Goal: Check status

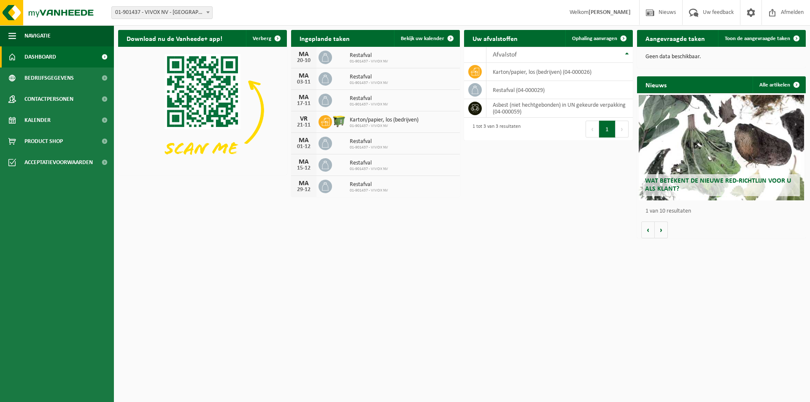
click at [355, 54] on span "Restafval" at bounding box center [369, 55] width 38 height 7
click at [325, 55] on icon at bounding box center [325, 57] width 8 height 8
click at [418, 38] on span "Bekijk uw kalender" at bounding box center [422, 38] width 43 height 5
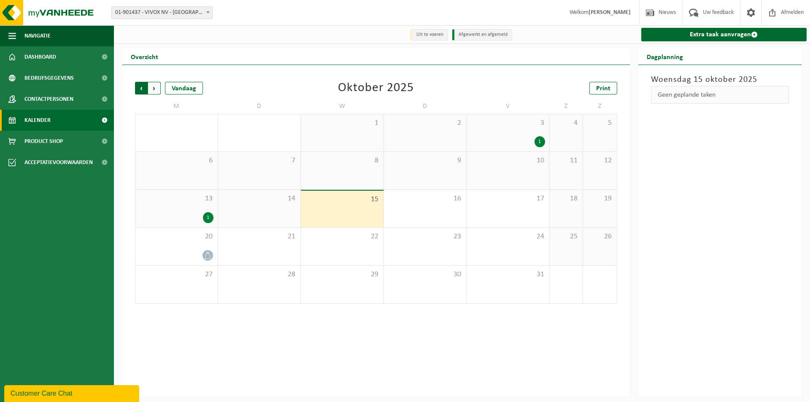
click at [153, 92] on span "Volgende" at bounding box center [154, 88] width 13 height 13
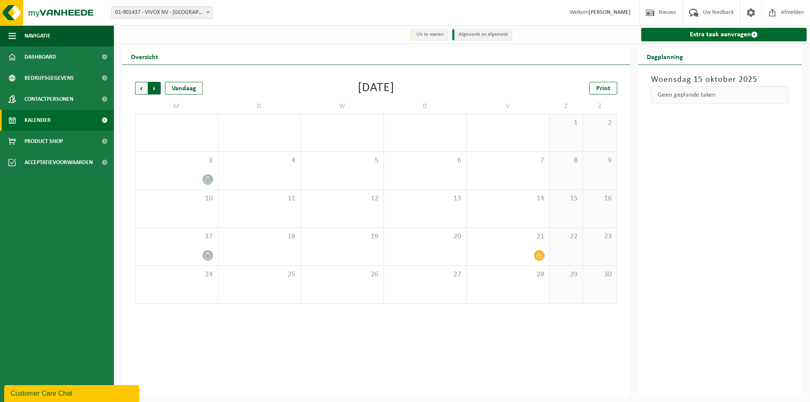
click at [140, 90] on span "Vorige" at bounding box center [141, 88] width 13 height 13
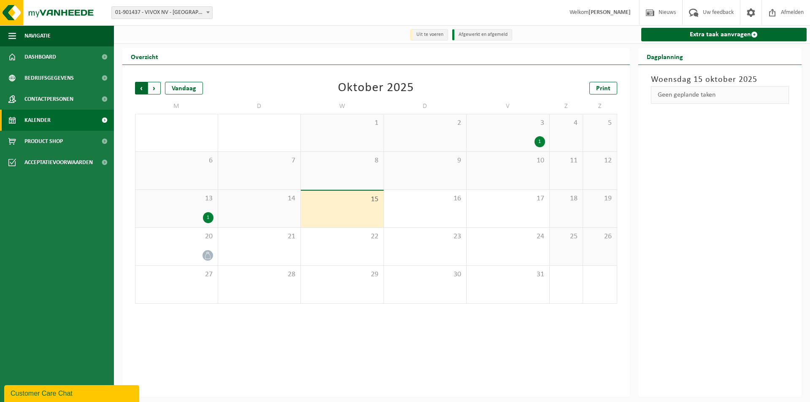
click at [155, 92] on span "Volgende" at bounding box center [154, 88] width 13 height 13
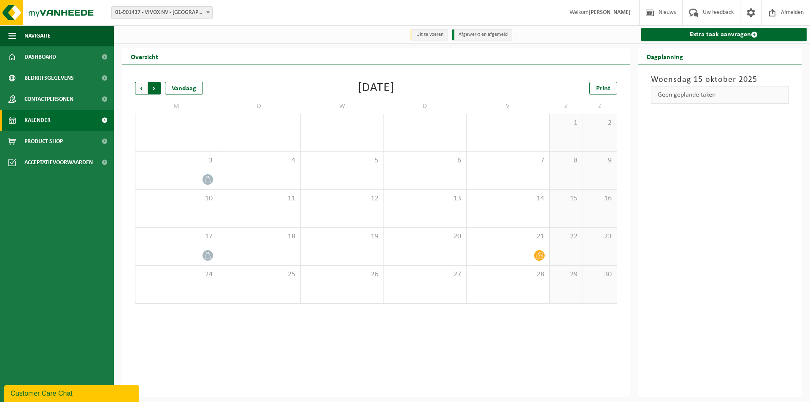
click at [138, 87] on span "Vorige" at bounding box center [141, 88] width 13 height 13
